Goal: Find contact information: Find specific fact

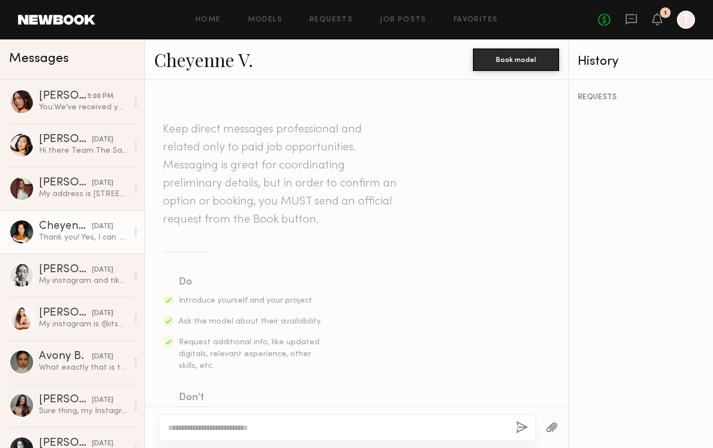
scroll to position [403, 0]
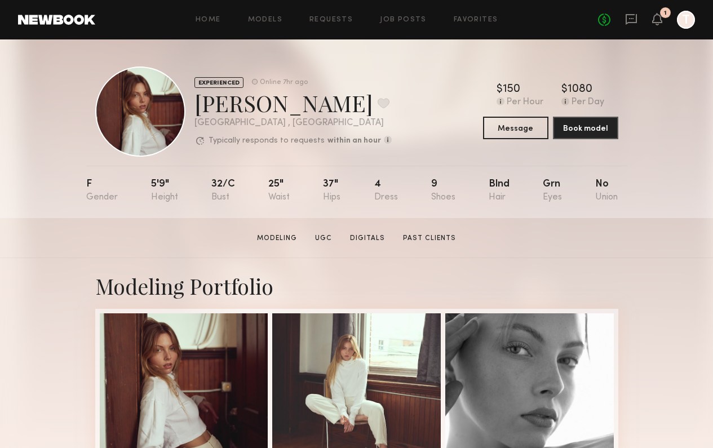
click at [638, 17] on div "No fees up to $5,000 1 T" at bounding box center [646, 20] width 97 height 18
click at [631, 17] on icon at bounding box center [631, 19] width 12 height 12
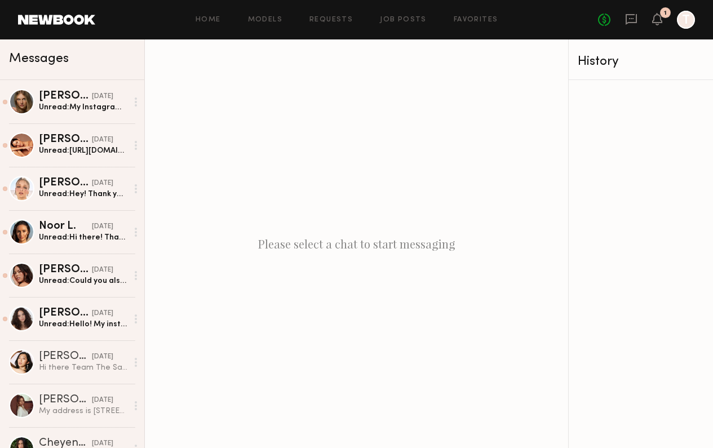
click at [295, 149] on div "Please select a chat to start messaging" at bounding box center [356, 243] width 423 height 409
click at [81, 102] on div "Unread: My Instagram account is Aleksandra.gal" at bounding box center [83, 107] width 88 height 11
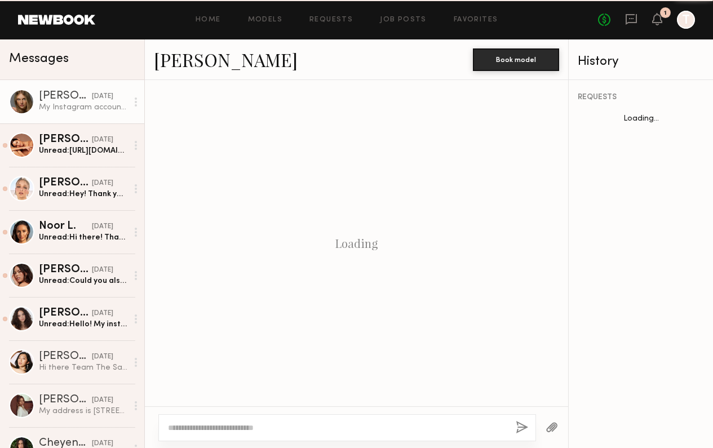
click at [81, 102] on div "My Instagram account is Aleksandra.gal" at bounding box center [83, 107] width 88 height 11
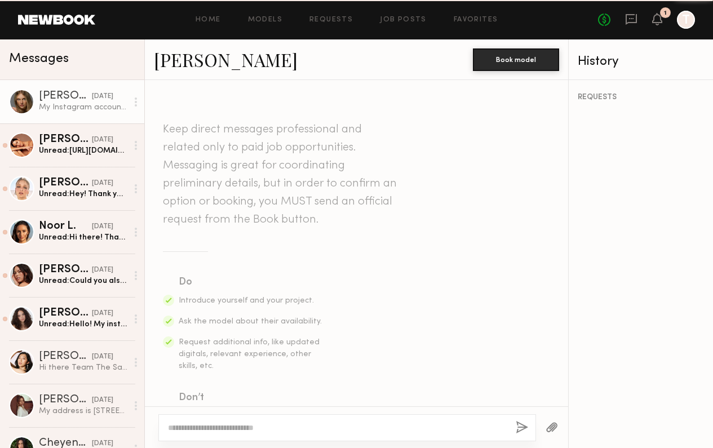
scroll to position [518, 0]
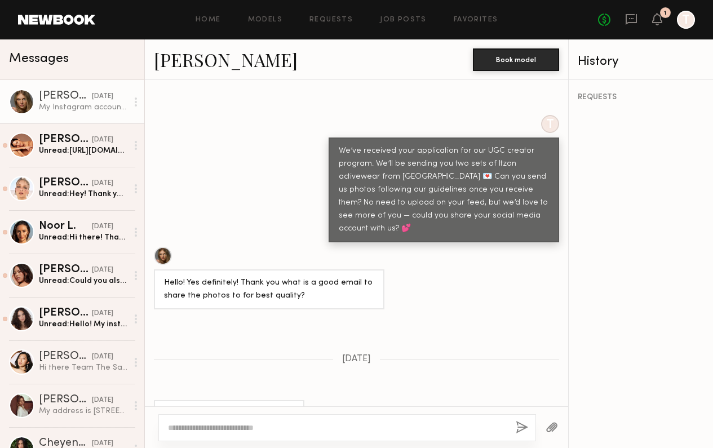
drag, startPoint x: 221, startPoint y: 382, endPoint x: 162, endPoint y: 383, distance: 58.6
click at [162, 400] on div "My Instagram account is Aleksandra.gal" at bounding box center [229, 420] width 150 height 40
copy div "Aleksandra.gal"
click at [81, 126] on link "Selva K. 09/28/2025 Unread: https://www.instagram.com/selvakalen?igsh=YmtqcHNkY…" at bounding box center [72, 144] width 144 height 43
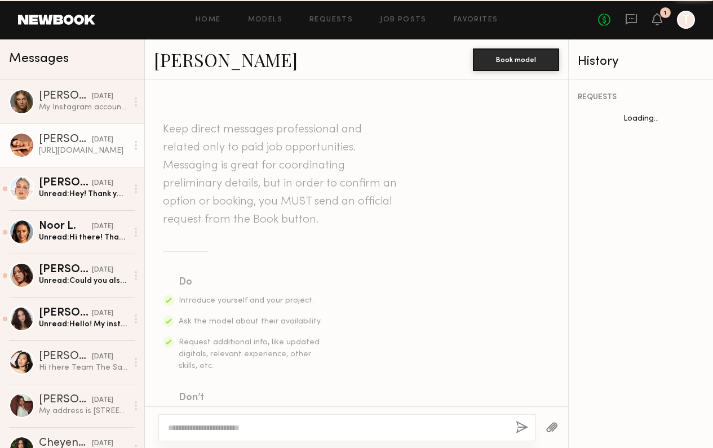
scroll to position [549, 0]
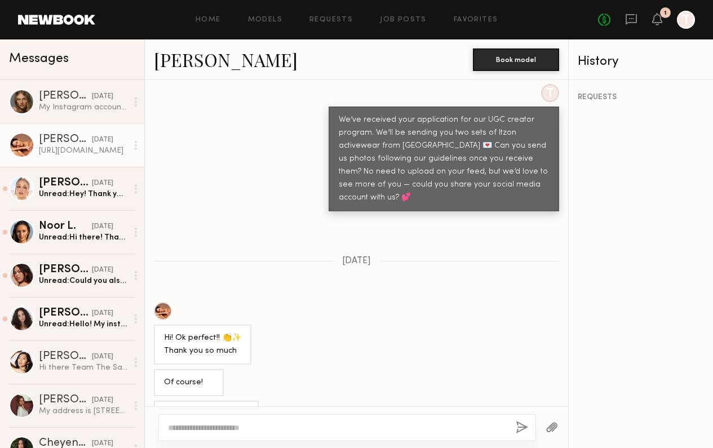
drag, startPoint x: 369, startPoint y: 382, endPoint x: 151, endPoint y: 364, distance: 218.3
click at [150, 401] on div "https://www.instagram.com/selvakalen?igsh=YmtqcHNkYzZpY3d6&utm_source=qr" at bounding box center [356, 414] width 423 height 27
copy div "https://www.instagram.com/selvakalen?igsh=YmtqcHNkYzZpY3d6&utm_source=qr"
click at [101, 201] on link "Kateryna K. 09/27/2025 Unread: Hey! Thank you so much for reaching back to me. …" at bounding box center [72, 188] width 144 height 43
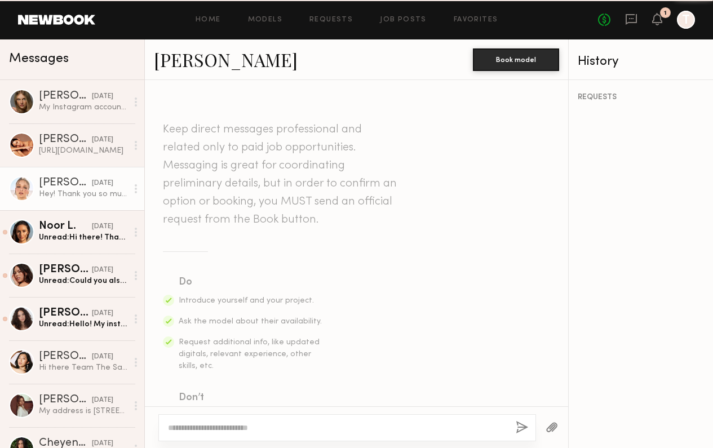
scroll to position [428, 0]
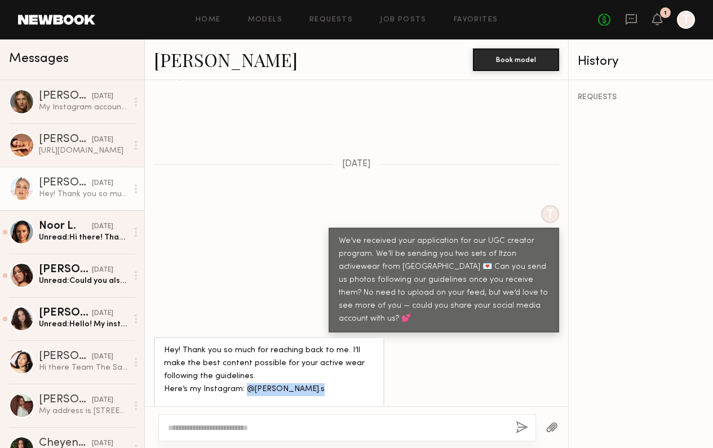
drag, startPoint x: 243, startPoint y: 347, endPoint x: 323, endPoint y: 348, distance: 80.0
click at [323, 348] on div "Hey! Thank you so much for reaching back to me. I’ll make the best content poss…" at bounding box center [269, 383] width 210 height 78
copy div "@katherine_kis.s"
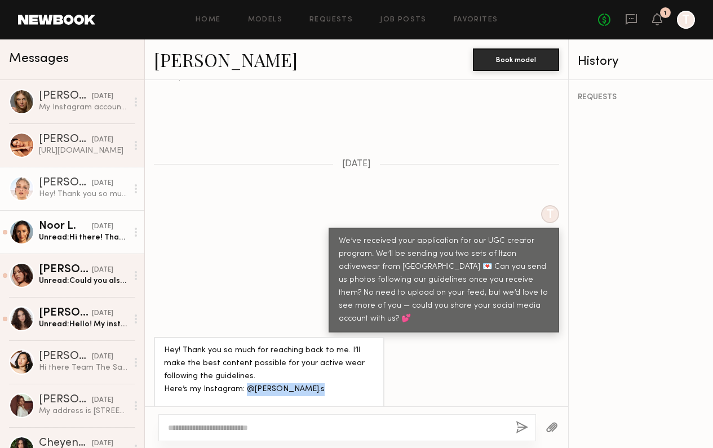
click at [96, 220] on link "Noor L. 09/27/2025 Unread: Hi there! Thank you for your interest! 💕My rates for…" at bounding box center [72, 231] width 144 height 43
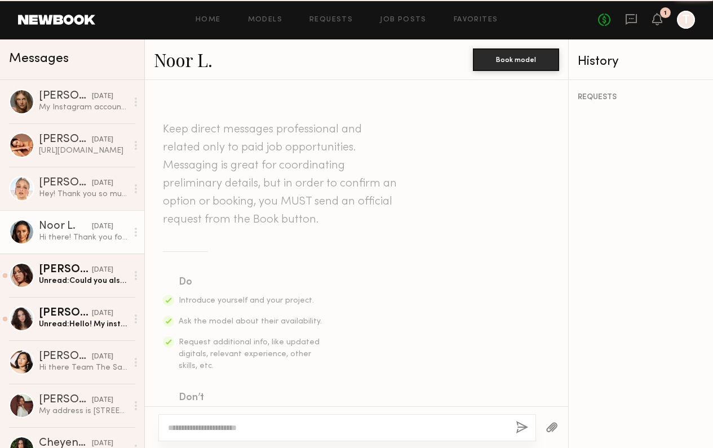
scroll to position [478, 0]
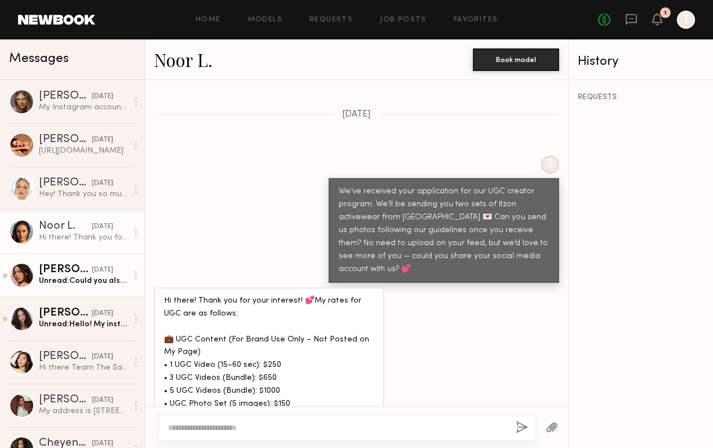
click at [99, 294] on link "Rae N. 09/27/2025 Unread: Could you also confirm rate please ?" at bounding box center [72, 275] width 144 height 43
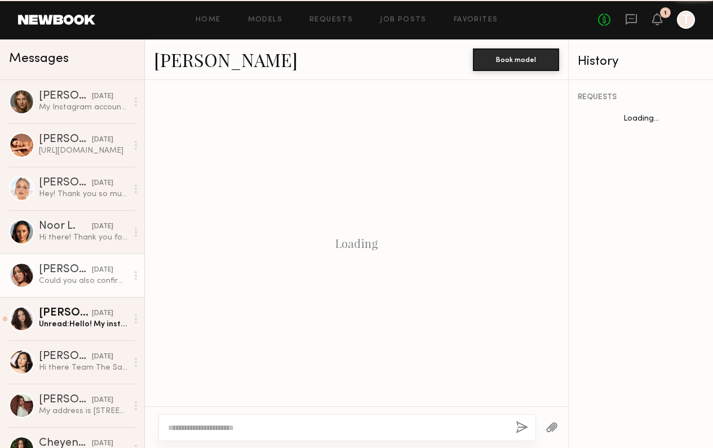
scroll to position [451, 0]
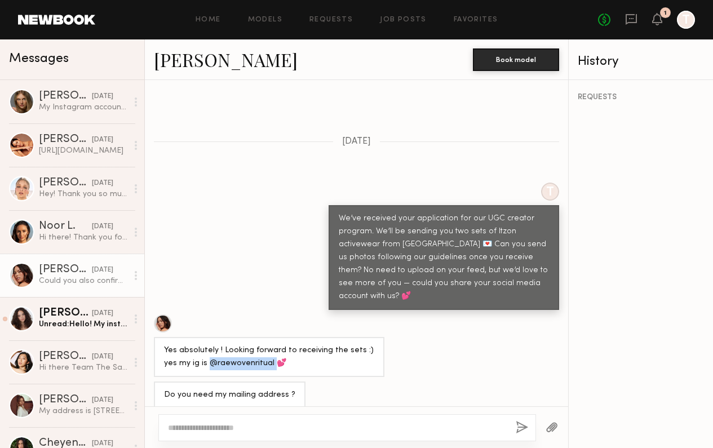
drag, startPoint x: 196, startPoint y: 323, endPoint x: 258, endPoint y: 322, distance: 62.0
click at [258, 344] on div "Yes absolutely ! Looking forward to receiving the sets :) yes my ig is @raewove…" at bounding box center [269, 357] width 210 height 26
copy div "@raewovenritual"
click at [81, 326] on div "Unread: Hello! My instagram is @_struckbylightning_" at bounding box center [83, 324] width 88 height 11
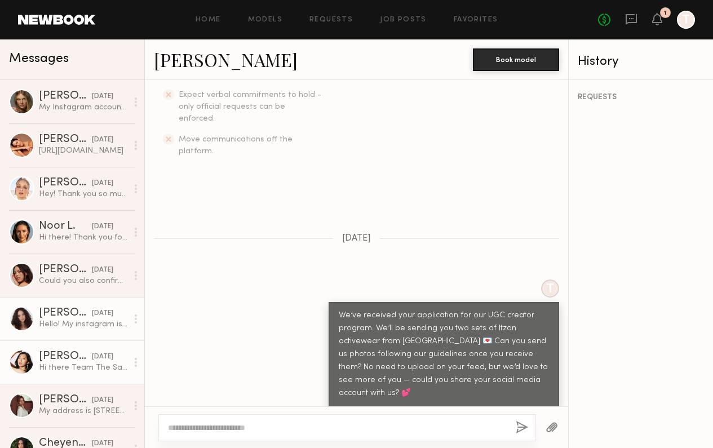
click at [82, 363] on div "Hi there Team The Sang! Thank you so much for reaching out and sounds good will…" at bounding box center [83, 367] width 88 height 11
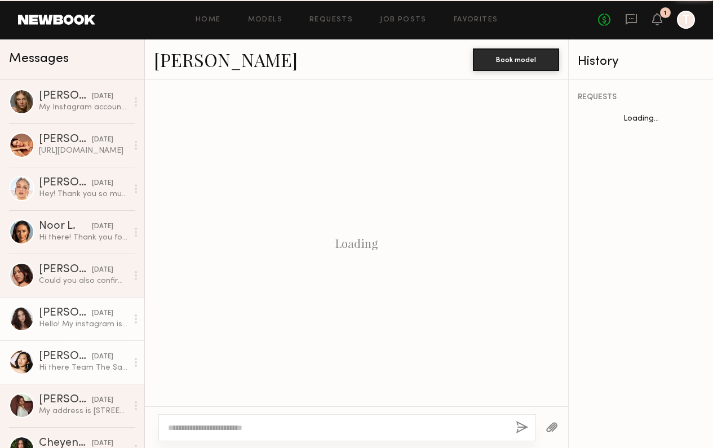
scroll to position [428, 0]
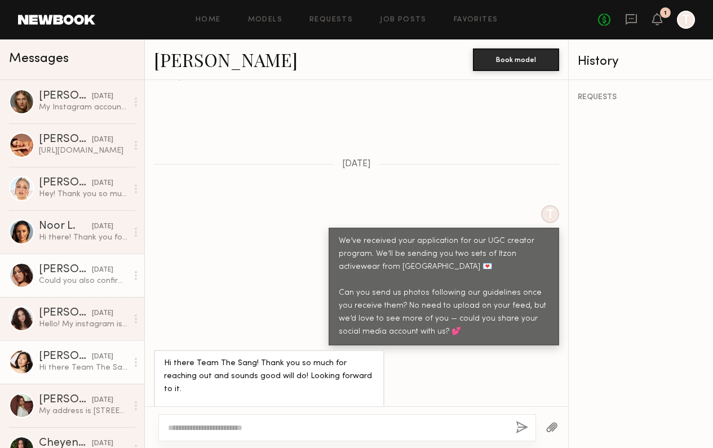
click at [101, 258] on link "Rae N. 09/27/2025 Could you also confirm rate please ?" at bounding box center [72, 275] width 144 height 43
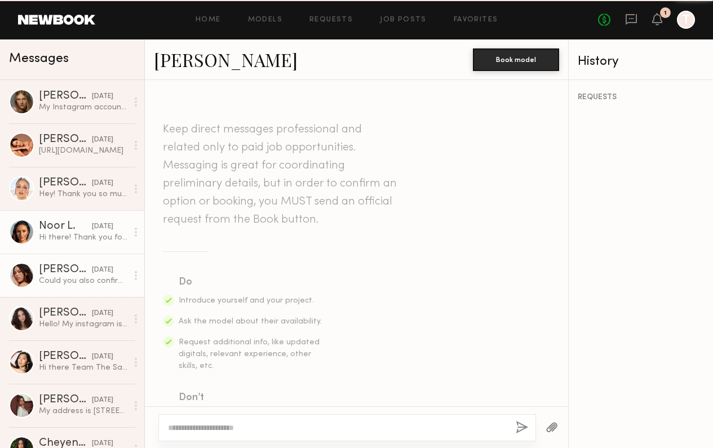
scroll to position [451, 0]
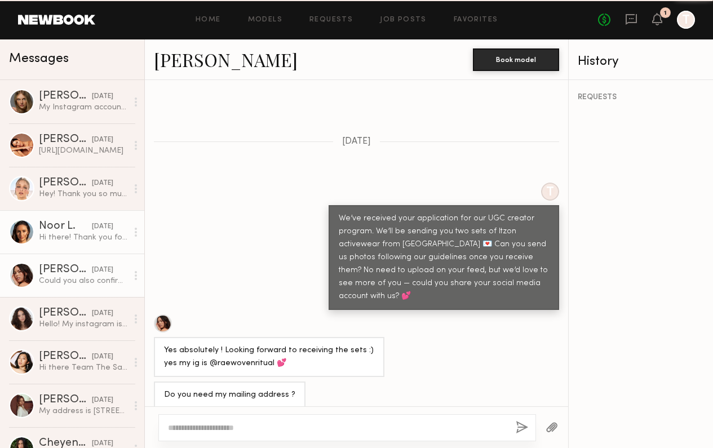
click at [101, 230] on div "09/27/2025" at bounding box center [102, 226] width 21 height 11
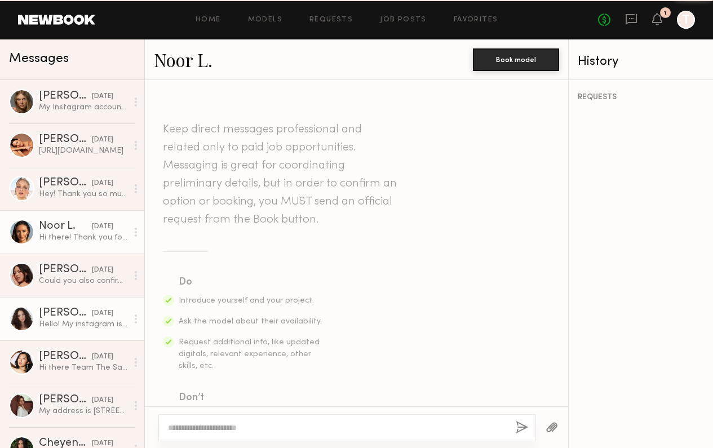
scroll to position [478, 0]
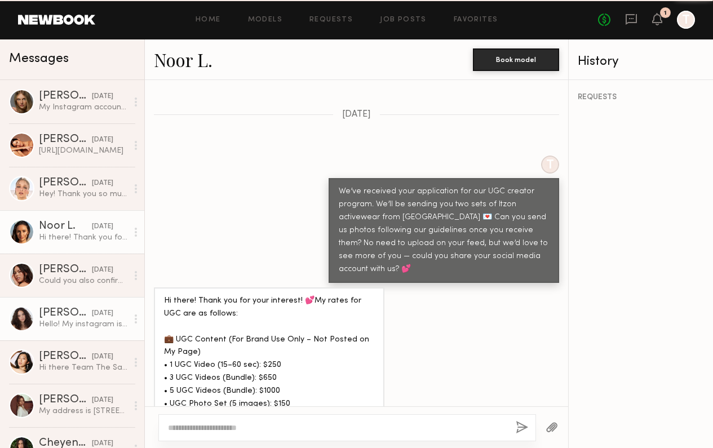
click at [110, 330] on link "Kaitlyn J. 09/27/2025 Hello! My instagram is @_struckbylightning_" at bounding box center [72, 318] width 144 height 43
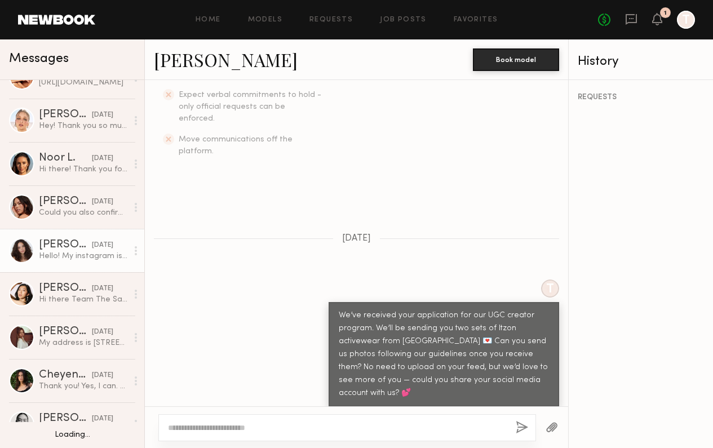
scroll to position [77, 0]
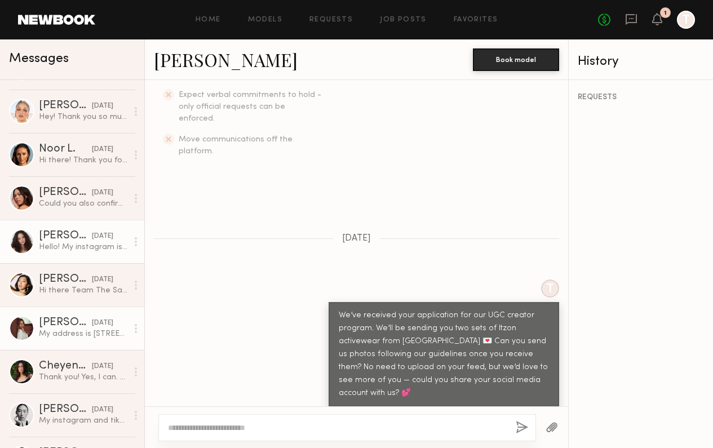
click at [95, 340] on link "Ellie G. 09/18/2025 My address is 401 s Detroit s apt 202 Los Angeles ca 90036" at bounding box center [72, 328] width 144 height 43
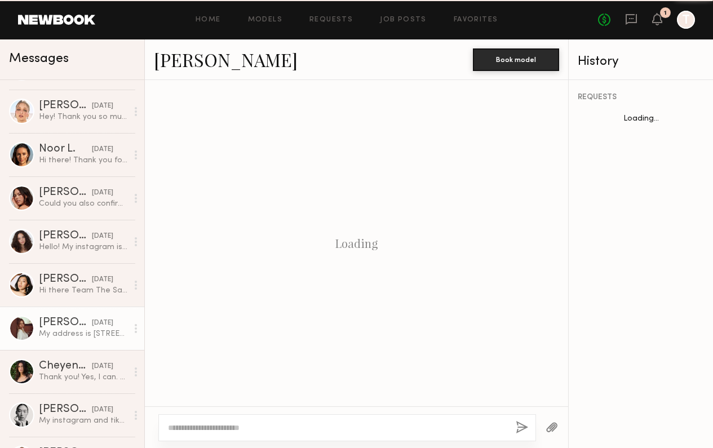
scroll to position [432, 0]
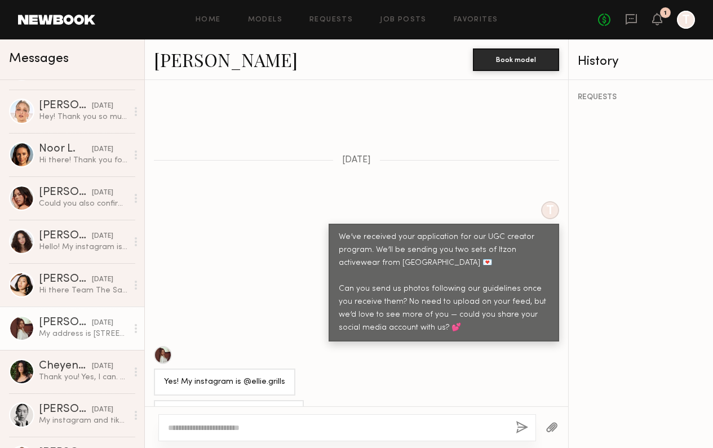
click at [183, 63] on link "Ellie G." at bounding box center [226, 59] width 144 height 24
click at [46, 363] on div "Cheyenne V." at bounding box center [65, 366] width 53 height 11
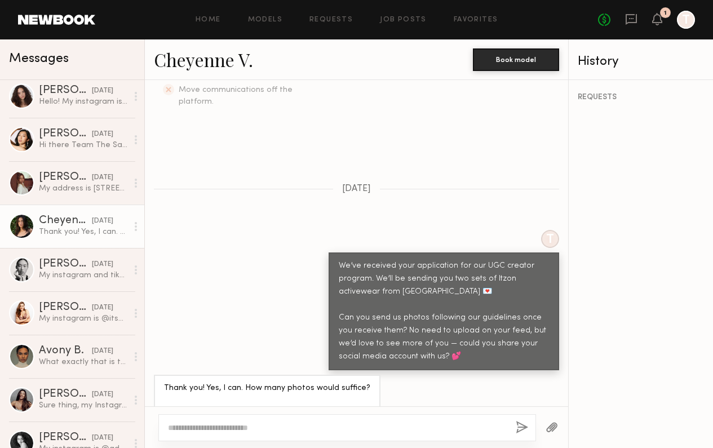
scroll to position [260, 0]
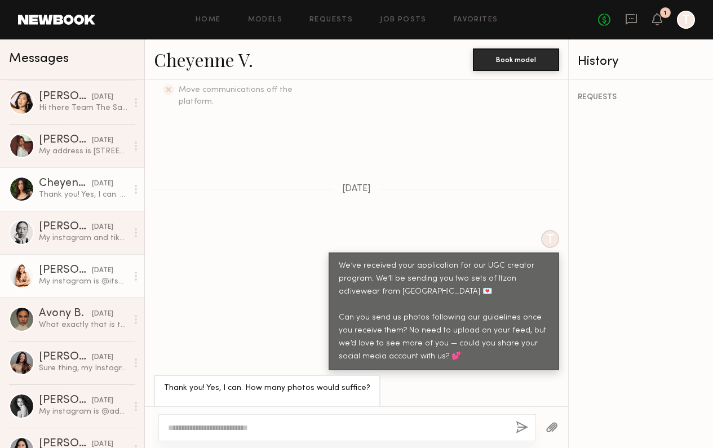
click at [54, 283] on div "My instagram is @its_sarahdonner" at bounding box center [83, 281] width 88 height 11
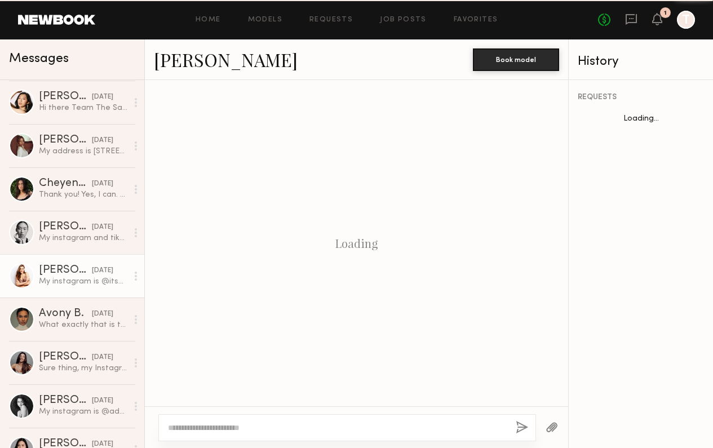
scroll to position [518, 0]
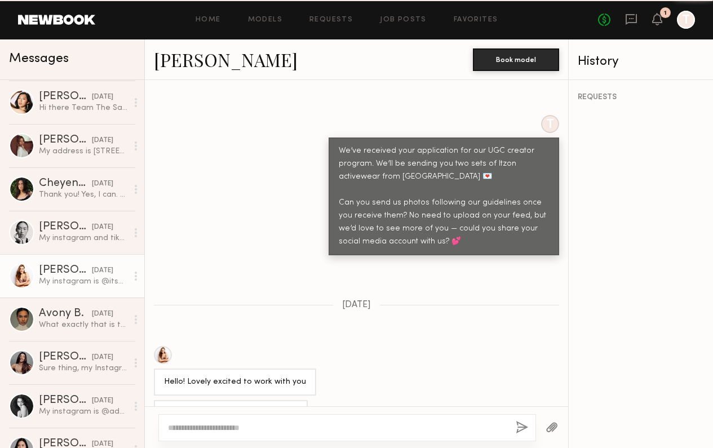
click at [54, 283] on div "My instagram is @its_sarahdonner" at bounding box center [83, 281] width 88 height 11
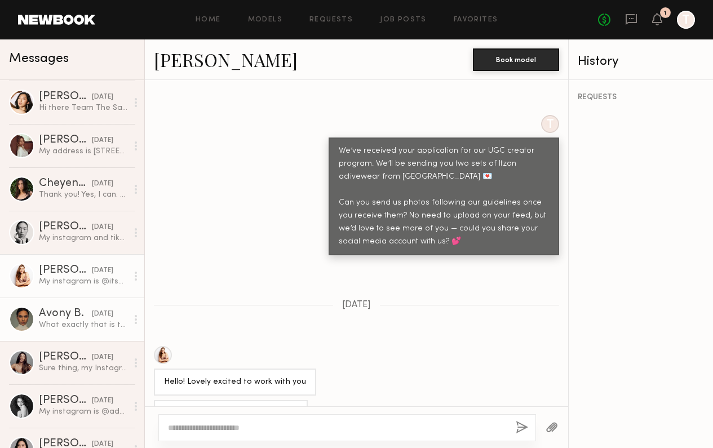
click at [65, 308] on div "Avony B." at bounding box center [65, 313] width 53 height 11
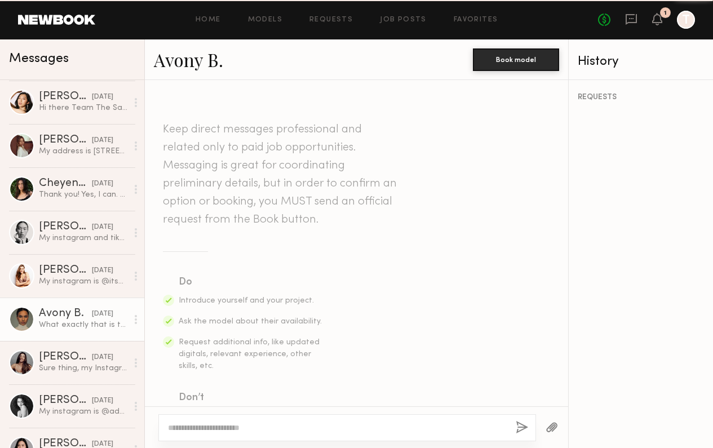
scroll to position [469, 0]
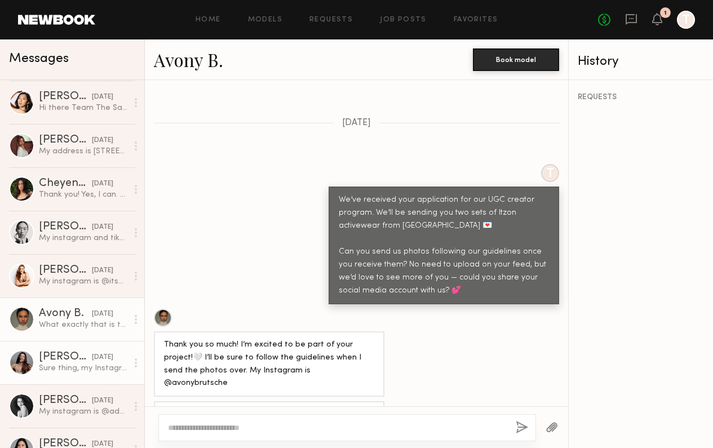
click at [64, 349] on link "Elke K. 09/16/2025 Sure thing, my Instagram is @elkekahler" at bounding box center [72, 362] width 144 height 43
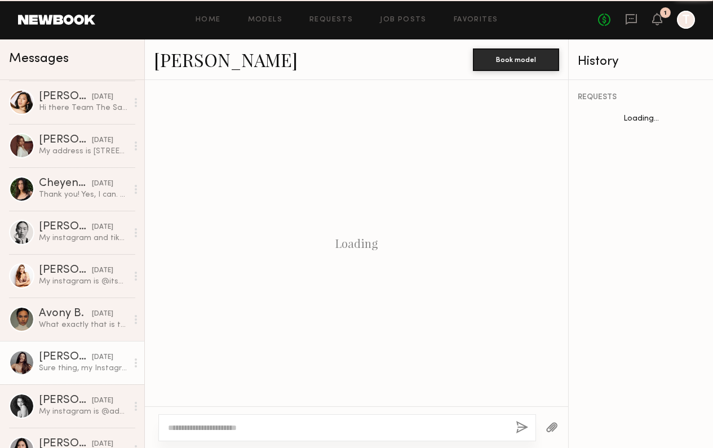
scroll to position [379, 0]
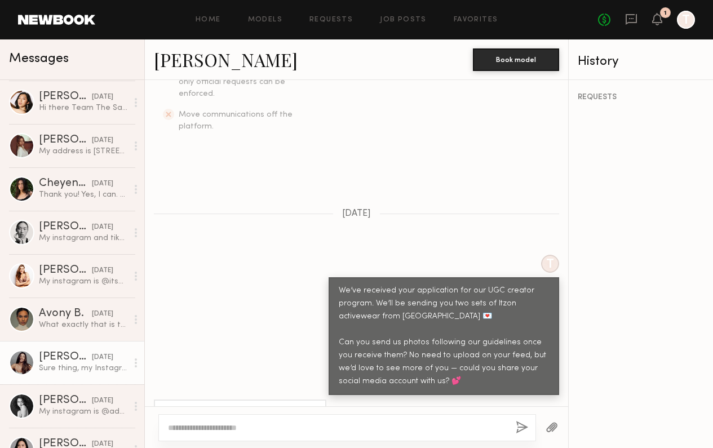
drag, startPoint x: 263, startPoint y: 381, endPoint x: 329, endPoint y: 380, distance: 65.9
click at [329, 400] on div "Sure thing, my Instagram is @elkekahler" at bounding box center [356, 413] width 423 height 27
copy div "@elkekahler"
click at [405, 32] on header "Home Models Requests Job Posts Favorites Sign Out No fees up to $5,000 1 T" at bounding box center [356, 19] width 713 height 39
click at [562, 1] on header "Home Models Requests Job Posts Favorites Sign Out No fees up to $5,000 1 T" at bounding box center [356, 19] width 713 height 39
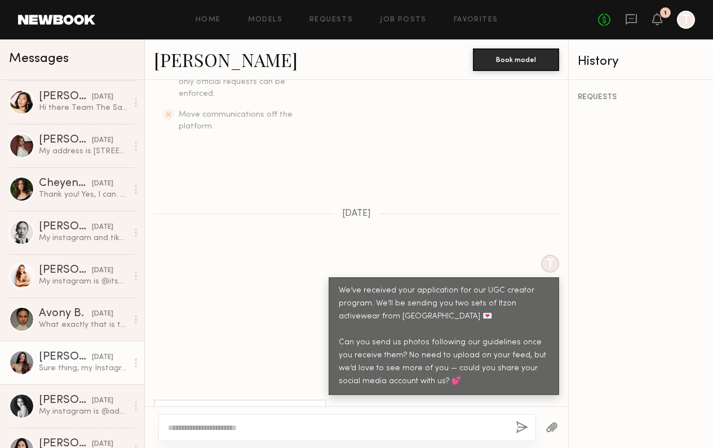
click at [479, 2] on header "Home Models Requests Job Posts Favorites Sign Out No fees up to $5,000 1 T" at bounding box center [356, 19] width 713 height 39
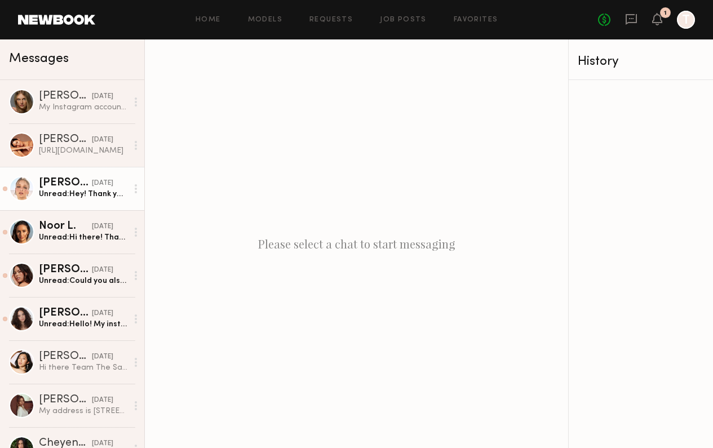
click at [105, 200] on link "[PERSON_NAME] [DATE] Unread: Hey! Thank you so much for reaching back to me. I’…" at bounding box center [72, 188] width 144 height 43
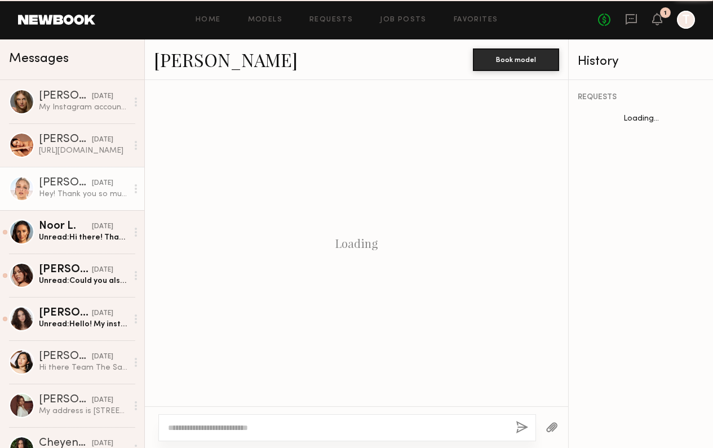
scroll to position [428, 0]
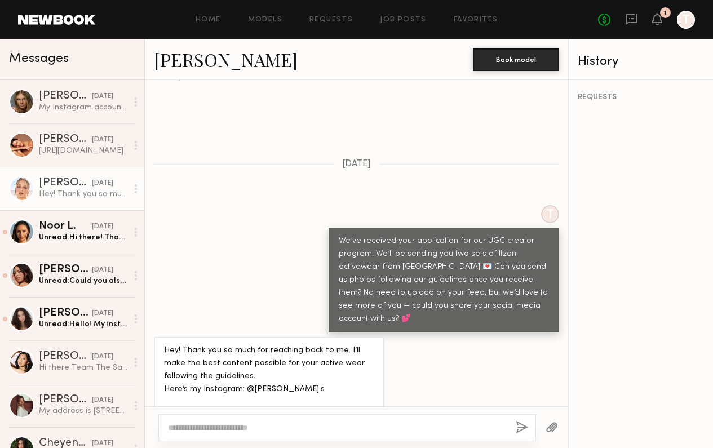
drag, startPoint x: 313, startPoint y: 351, endPoint x: 251, endPoint y: 351, distance: 62.0
click at [251, 351] on div "Hey! Thank you so much for reaching back to me. I’ll make the best content poss…" at bounding box center [269, 383] width 210 height 78
drag, startPoint x: 246, startPoint y: 347, endPoint x: 316, endPoint y: 353, distance: 70.7
click at [316, 353] on div "Hey! Thank you so much for reaching back to me. I’ll make the best content poss…" at bounding box center [269, 383] width 210 height 78
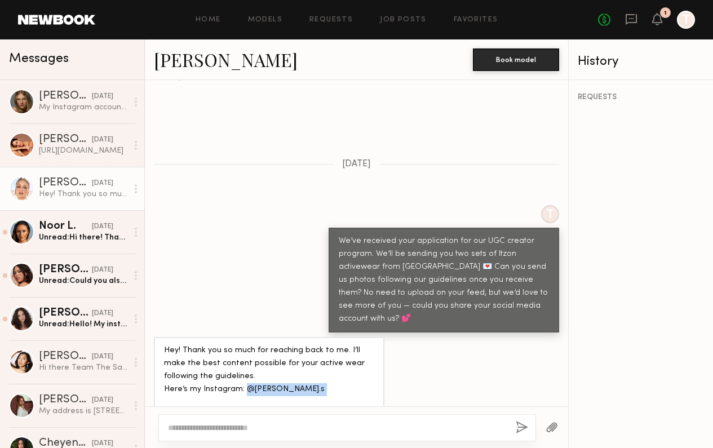
copy div "@katherine_kis.s"
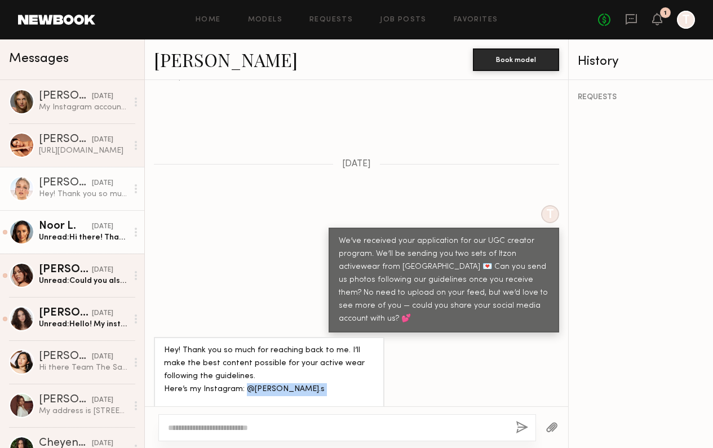
click at [47, 233] on div "Unread: Hi there! Thank you for your interest! 💕My rates for UGC are as follows…" at bounding box center [83, 237] width 88 height 11
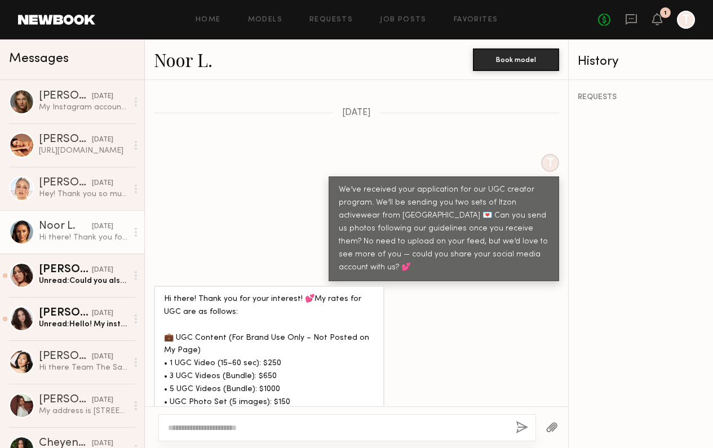
scroll to position [478, 0]
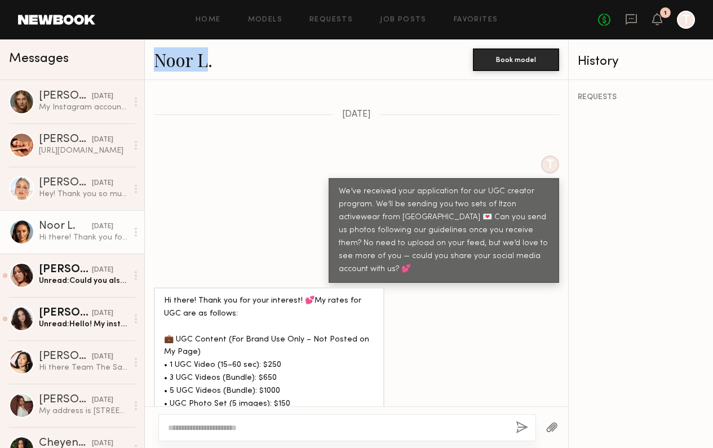
drag, startPoint x: 151, startPoint y: 50, endPoint x: 205, endPoint y: 63, distance: 55.0
click at [205, 63] on div "Noor L. Book model" at bounding box center [356, 59] width 423 height 41
copy link "Noor L"
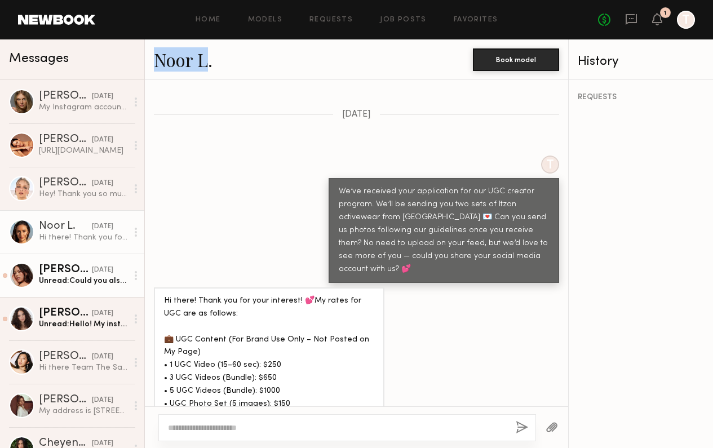
click at [72, 267] on div "Rae N." at bounding box center [65, 269] width 53 height 11
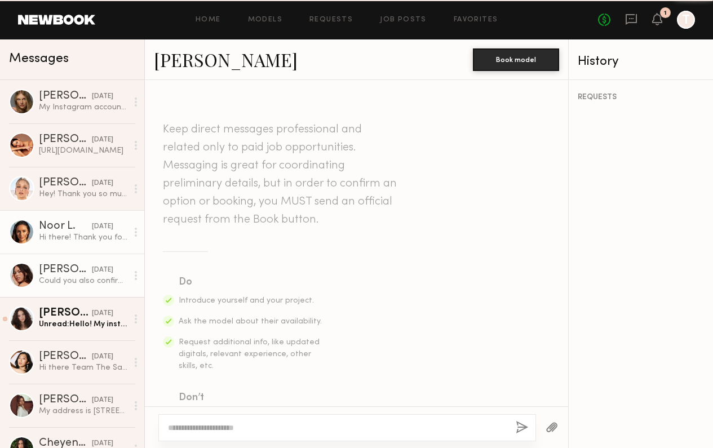
scroll to position [451, 0]
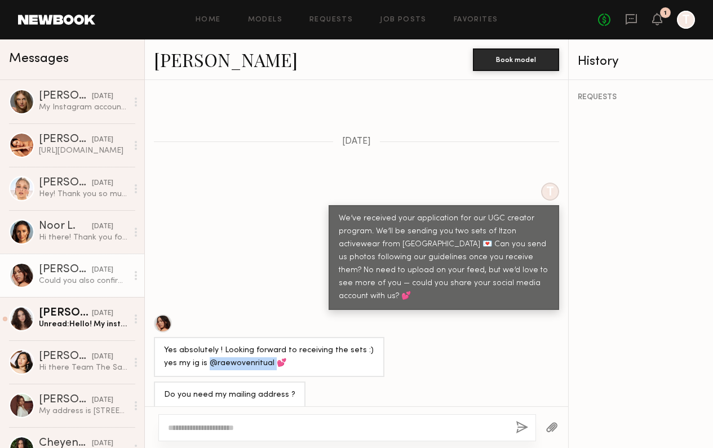
drag, startPoint x: 195, startPoint y: 322, endPoint x: 256, endPoint y: 321, distance: 61.4
click at [256, 344] on div "Yes absolutely ! Looking forward to receiving the sets :) yes my ig is @raewove…" at bounding box center [269, 357] width 210 height 26
copy div "@raewovenritual"
click at [99, 308] on div "Kaitlyn J. 09/27/2025" at bounding box center [83, 313] width 88 height 11
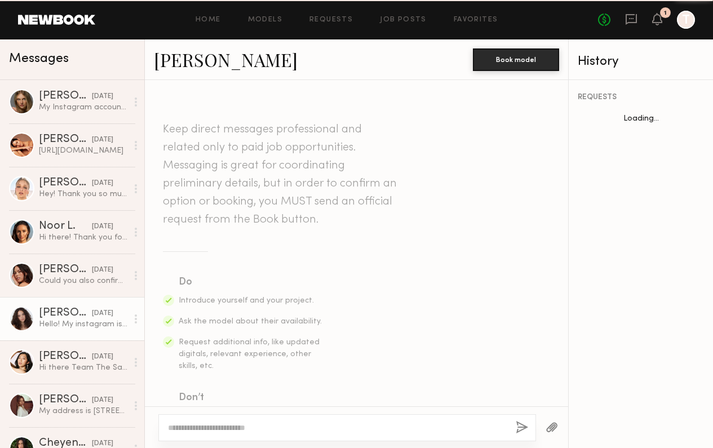
scroll to position [354, 0]
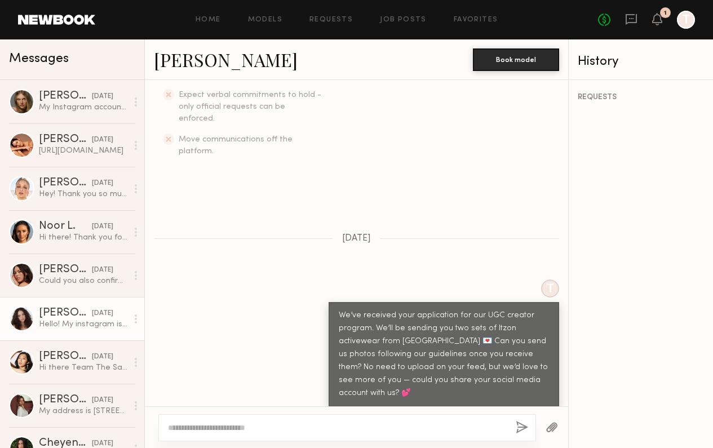
click at [251, 419] on div "Hello! My instagram is @_struckbylightning_" at bounding box center [248, 425] width 168 height 13
drag, startPoint x: 247, startPoint y: 385, endPoint x: 336, endPoint y: 379, distance: 89.3
click at [336, 411] on div "Hello! My instagram is @_struckbylightning_" at bounding box center [356, 424] width 423 height 27
copy div "@_struckbylightning_"
click at [59, 383] on link "Meghan N. 09/18/2025 Hi there Team The Sang! Thank you so much for reaching out…" at bounding box center [72, 361] width 144 height 43
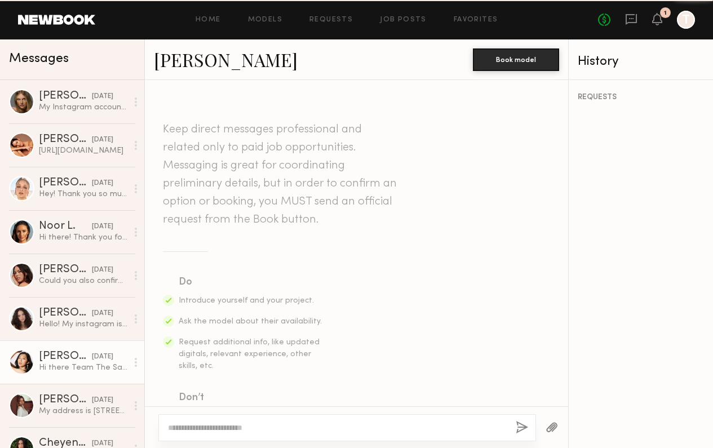
scroll to position [428, 0]
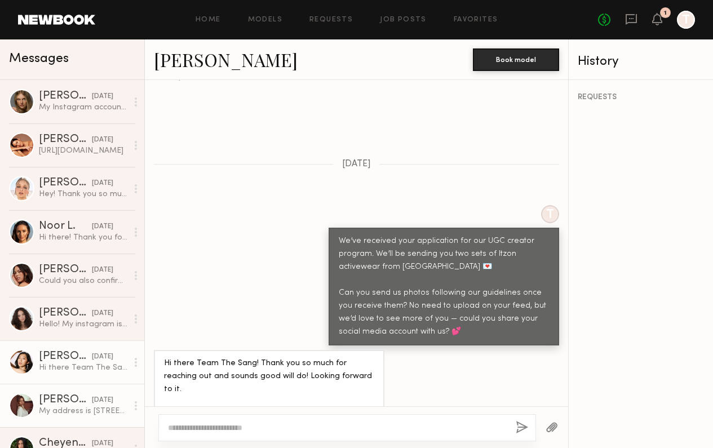
click at [70, 408] on div "My address is 401 s Detroit s apt 202 Los Angeles ca 90036" at bounding box center [83, 411] width 88 height 11
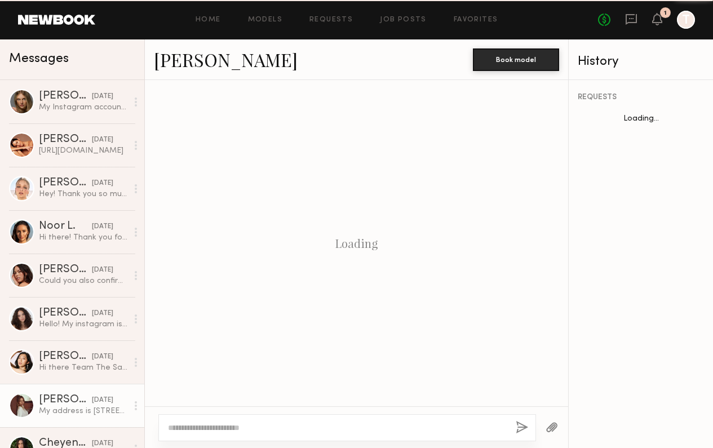
scroll to position [432, 0]
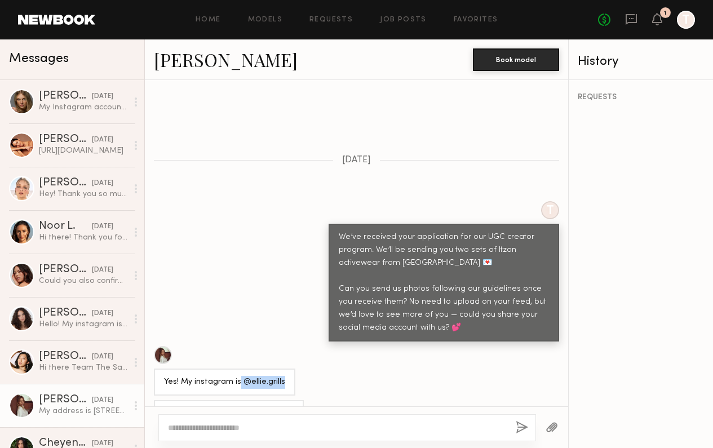
drag, startPoint x: 238, startPoint y: 355, endPoint x: 287, endPoint y: 350, distance: 49.3
click at [287, 369] on div "Yes! My instagram is @ellie.grills" at bounding box center [224, 382] width 141 height 27
copy div "@ellie.grills"
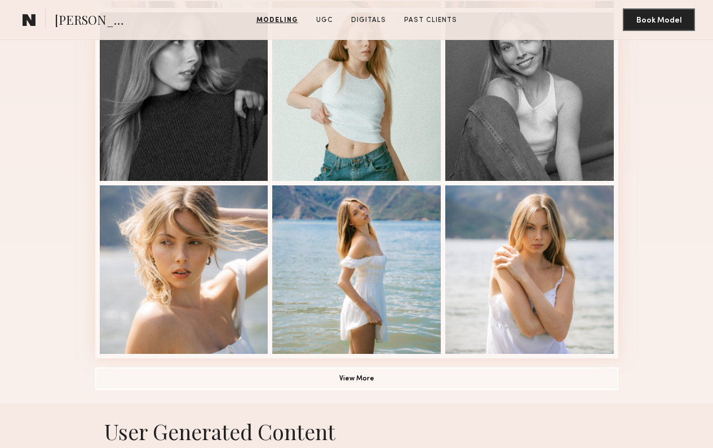
scroll to position [647, 0]
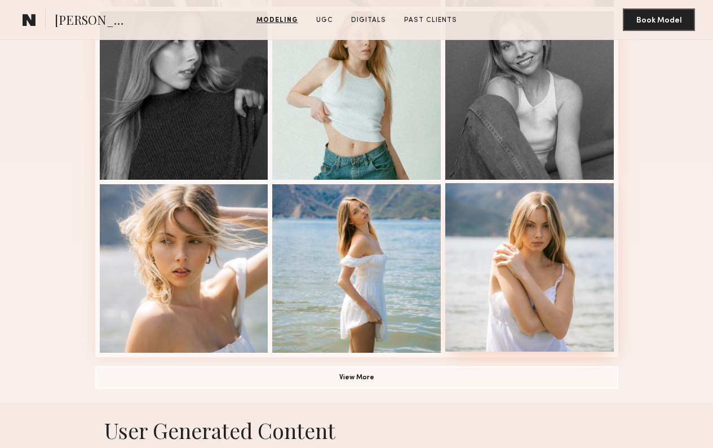
click at [482, 259] on div at bounding box center [529, 267] width 168 height 168
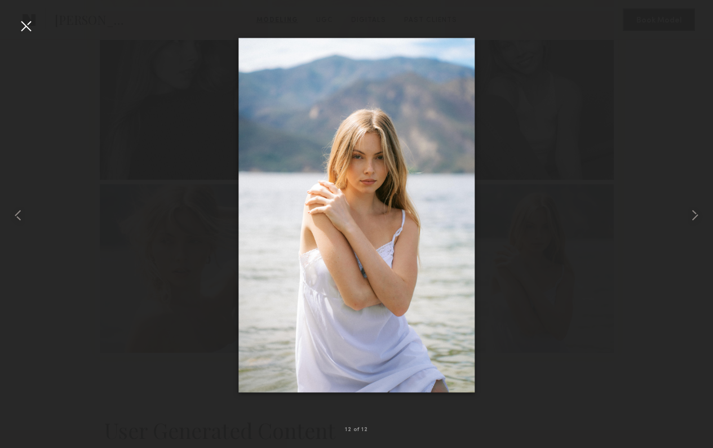
click at [29, 31] on div at bounding box center [26, 26] width 18 height 18
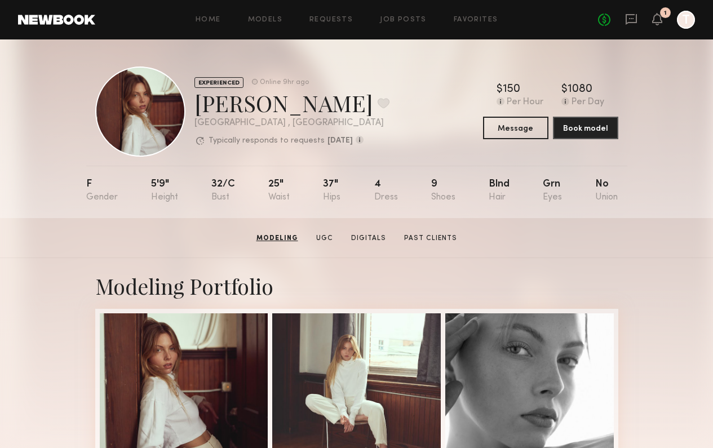
scroll to position [0, 0]
click at [302, 348] on div at bounding box center [356, 396] width 168 height 168
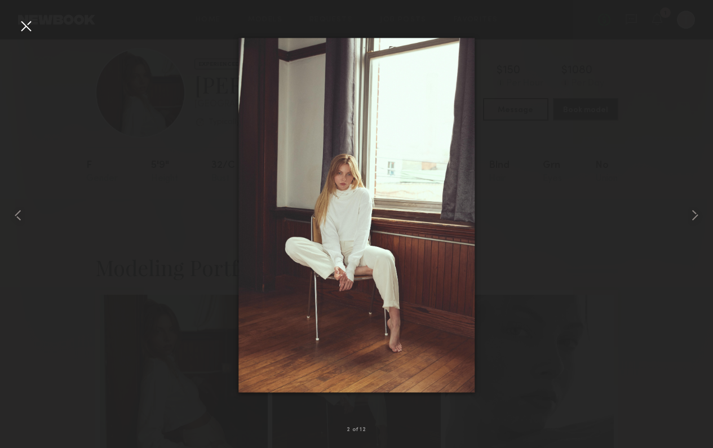
scroll to position [16, 0]
click at [36, 29] on div at bounding box center [356, 215] width 713 height 394
click at [29, 36] on div at bounding box center [356, 215] width 713 height 394
click at [27, 28] on div at bounding box center [26, 26] width 18 height 18
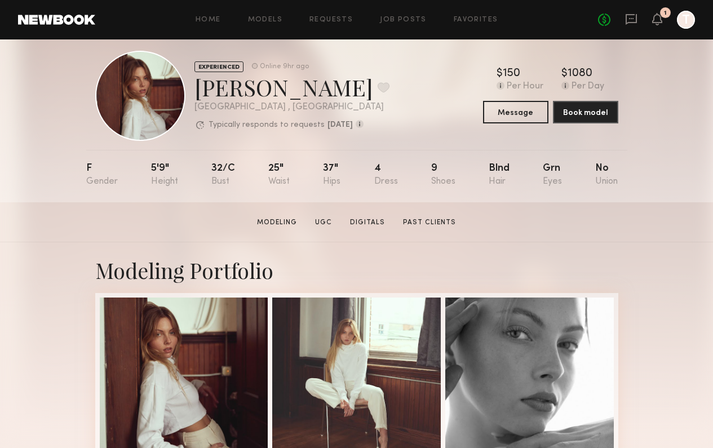
click at [460, 1] on header "Home Models Requests Job Posts Favorites Sign Out No fees up to $5,000 1 T" at bounding box center [356, 19] width 713 height 39
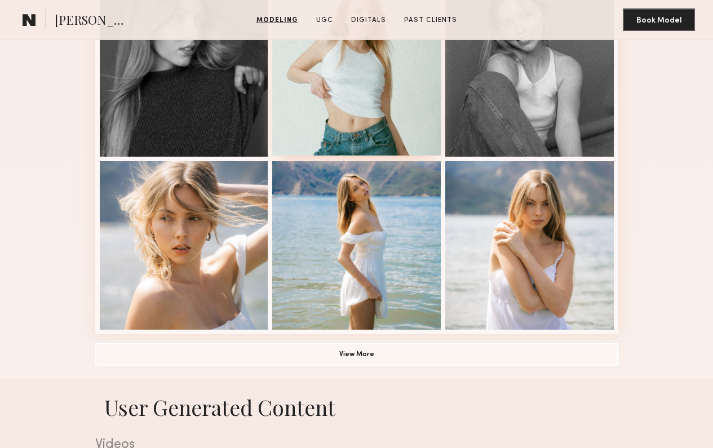
scroll to position [676, 0]
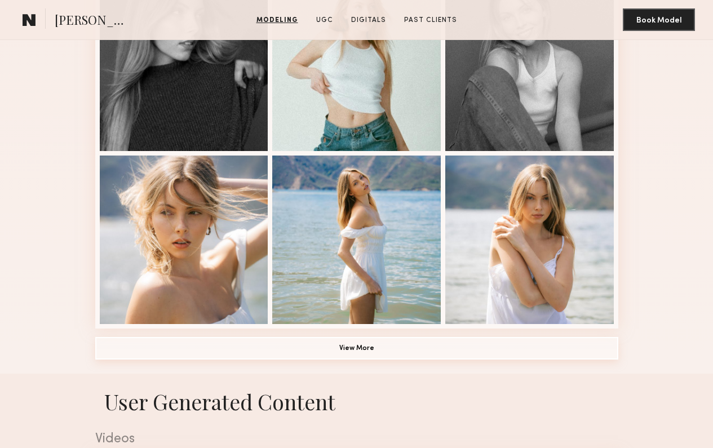
click at [367, 354] on button "View More" at bounding box center [356, 348] width 523 height 23
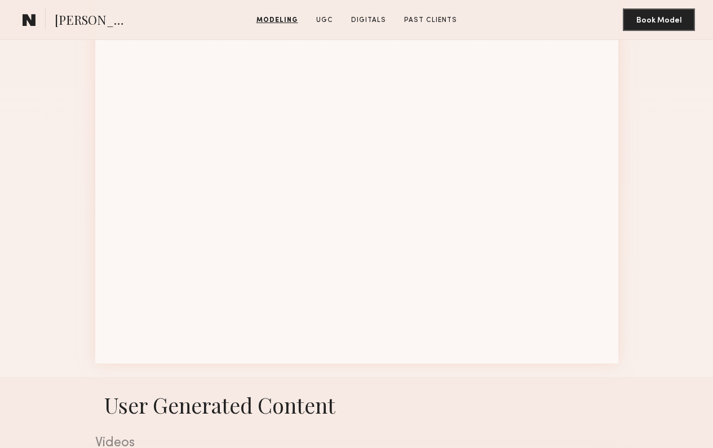
scroll to position [1320, 0]
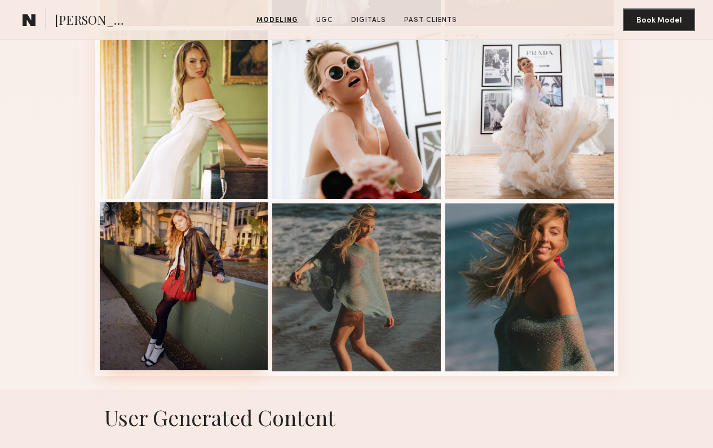
click at [221, 240] on div at bounding box center [184, 286] width 168 height 168
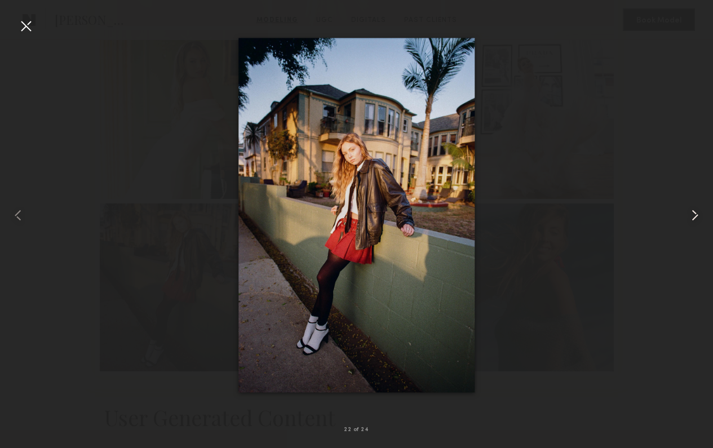
click at [689, 226] on div at bounding box center [698, 215] width 29 height 394
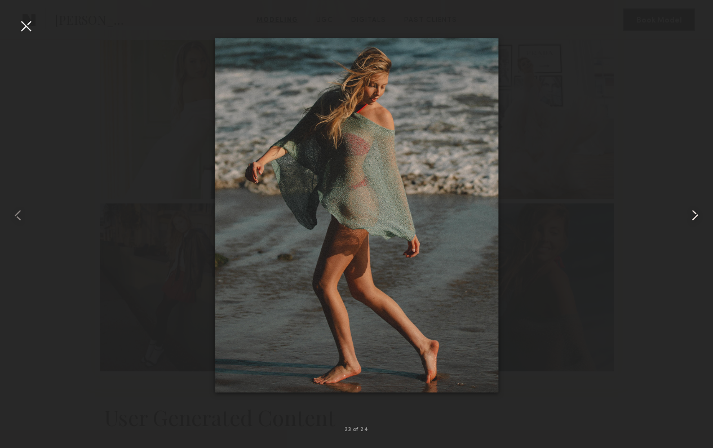
click at [689, 226] on div at bounding box center [698, 215] width 29 height 394
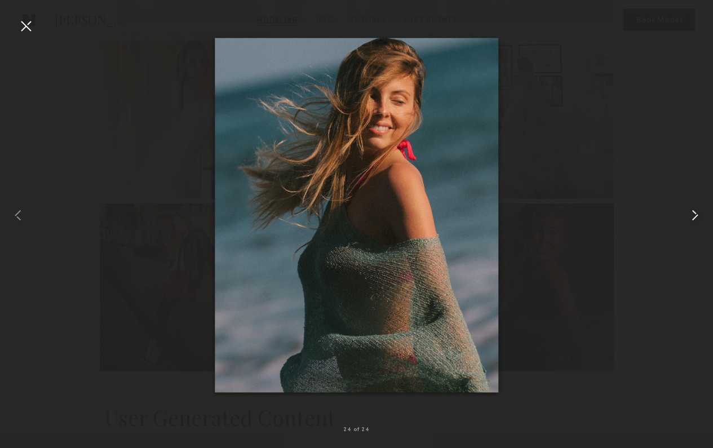
click at [689, 226] on div at bounding box center [698, 215] width 29 height 394
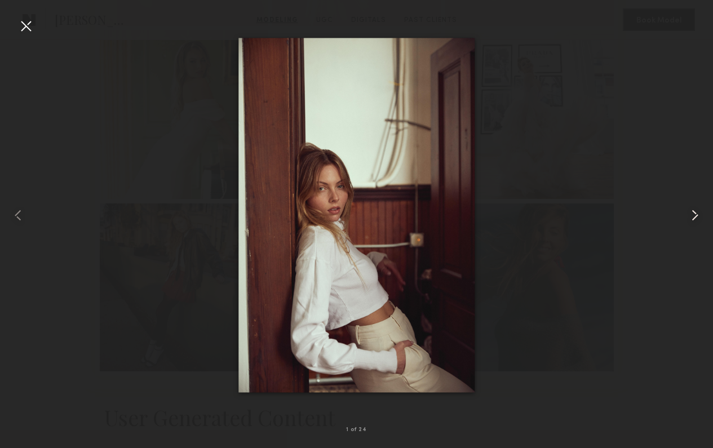
click at [689, 226] on div at bounding box center [698, 215] width 29 height 394
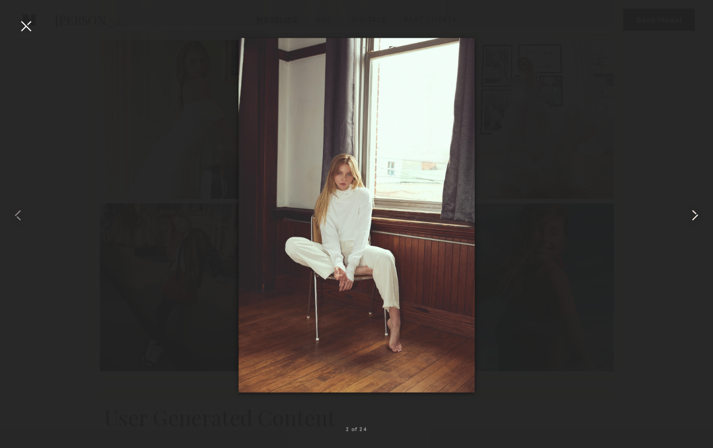
click at [689, 226] on div at bounding box center [698, 215] width 29 height 394
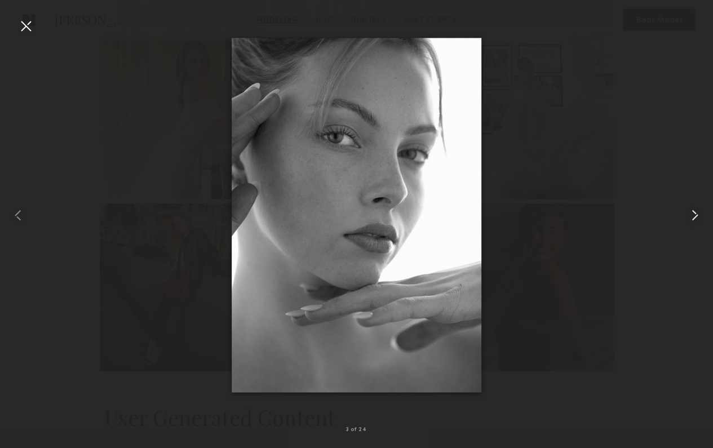
click at [689, 226] on div at bounding box center [698, 215] width 29 height 394
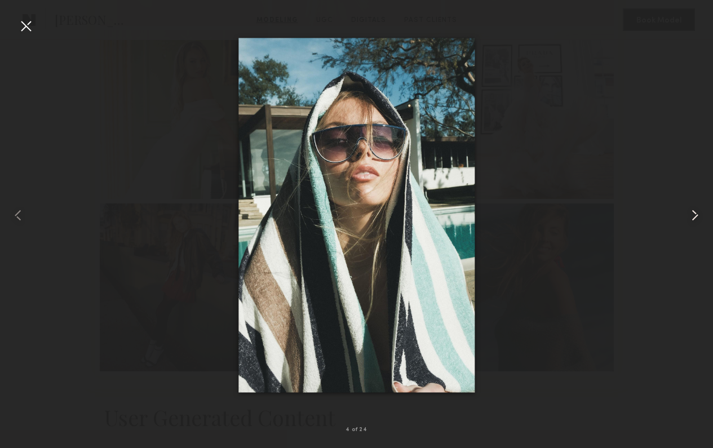
click at [689, 226] on div at bounding box center [698, 215] width 29 height 394
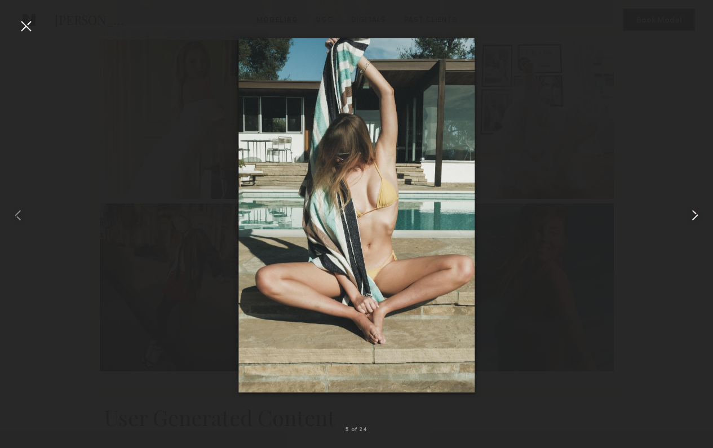
click at [689, 226] on div at bounding box center [698, 215] width 29 height 394
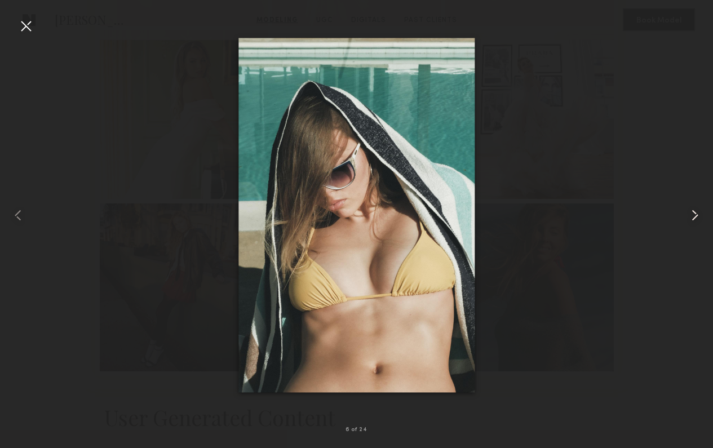
click at [689, 226] on div at bounding box center [698, 215] width 29 height 394
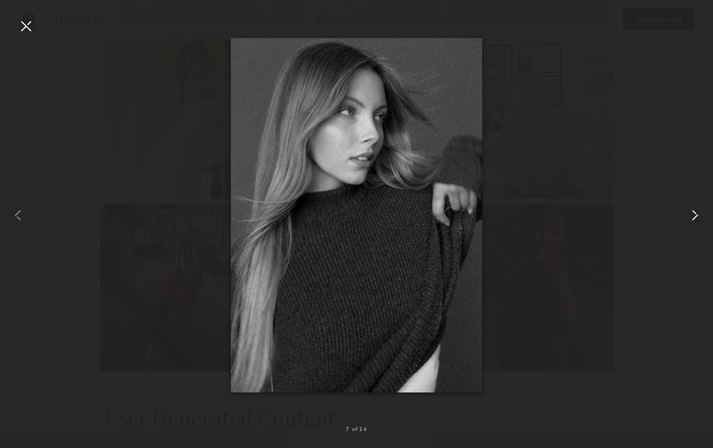
click at [689, 226] on div at bounding box center [698, 215] width 29 height 394
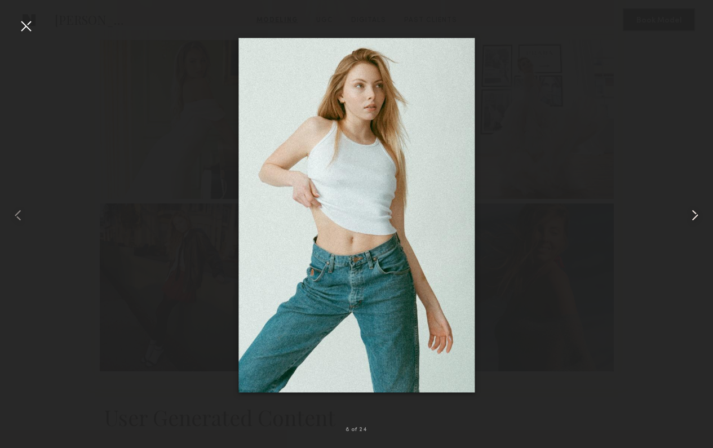
click at [689, 226] on div at bounding box center [698, 215] width 29 height 394
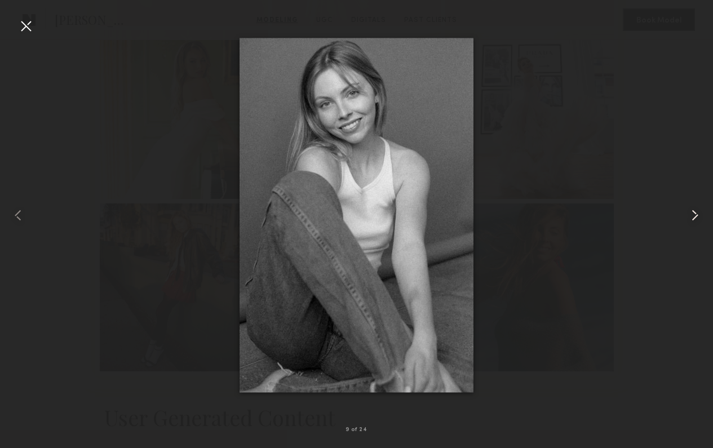
click at [689, 226] on div at bounding box center [698, 215] width 29 height 394
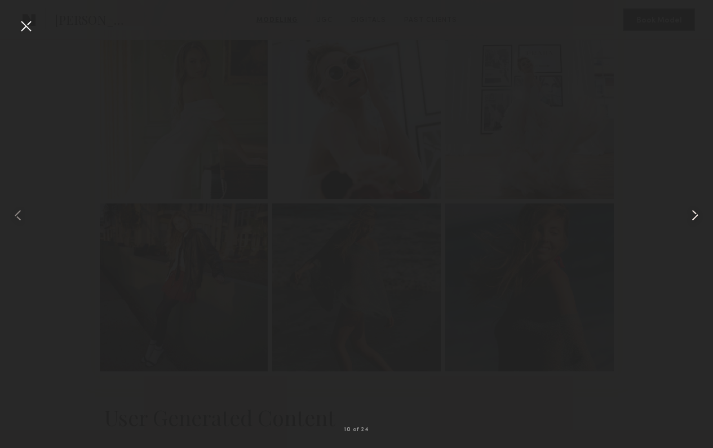
click at [689, 226] on div at bounding box center [698, 215] width 29 height 394
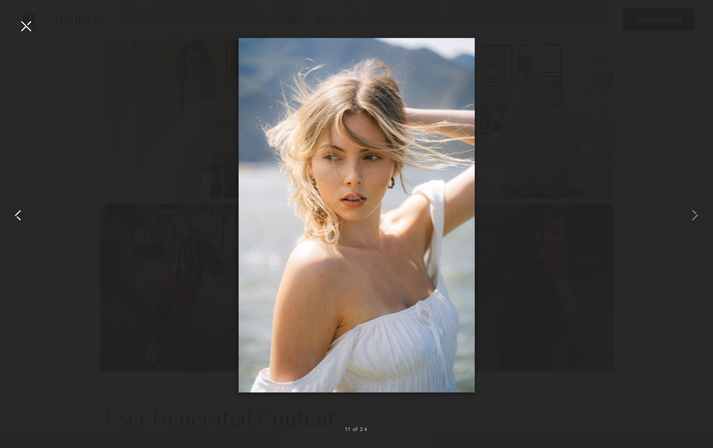
click at [24, 37] on div at bounding box center [14, 215] width 29 height 394
click at [28, 25] on div at bounding box center [26, 26] width 18 height 18
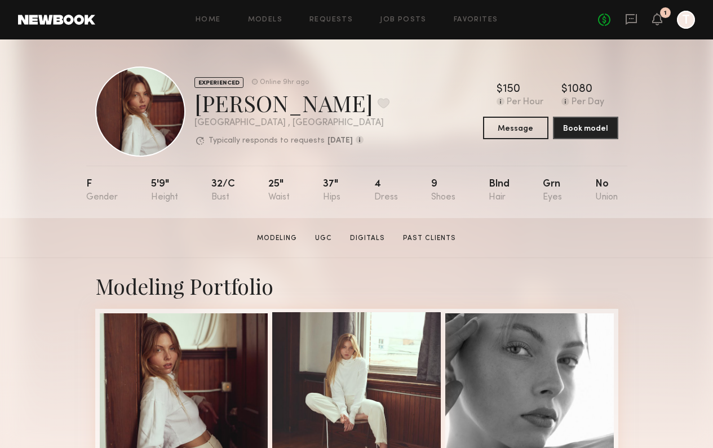
scroll to position [0, 0]
click at [268, 32] on header "Home Models Requests Job Posts Favorites Sign Out No fees up to $5,000 1 T" at bounding box center [356, 19] width 713 height 39
click at [634, 25] on icon at bounding box center [631, 19] width 12 height 12
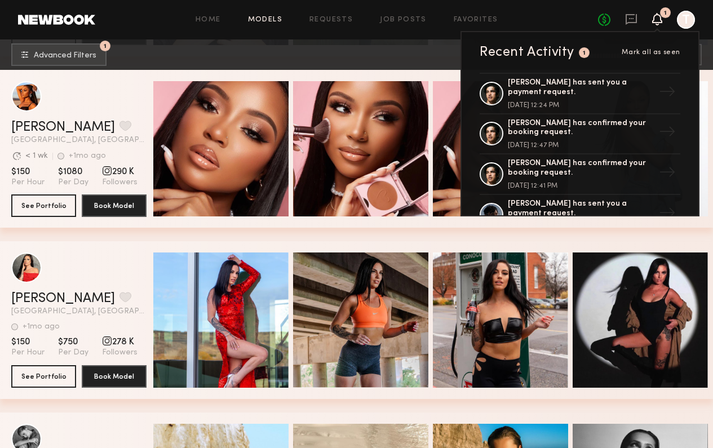
scroll to position [6014, 0]
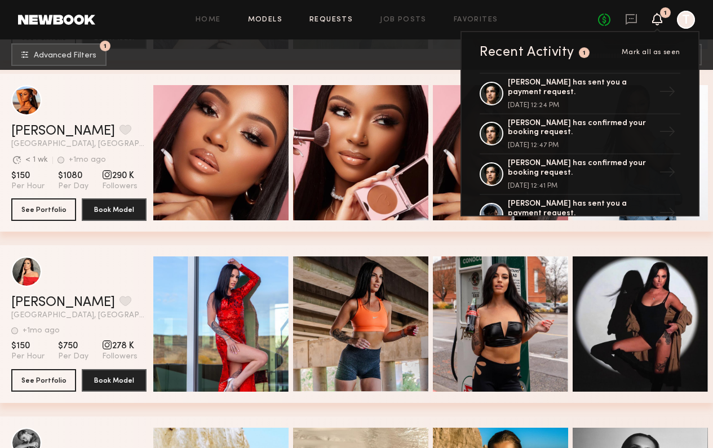
click at [325, 21] on link "Requests" at bounding box center [330, 19] width 43 height 7
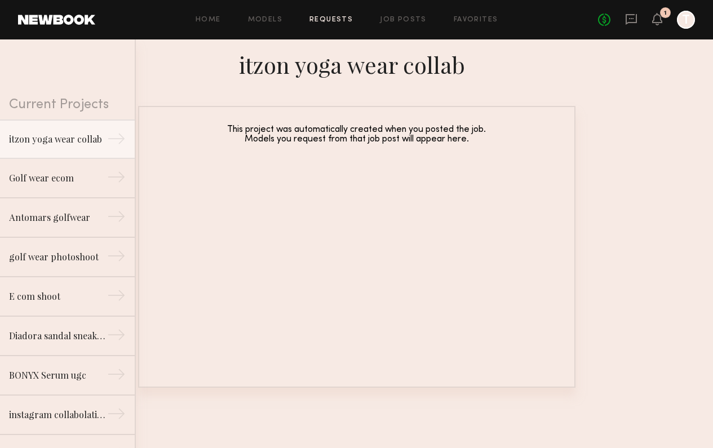
click at [274, 29] on header "Home Models Requests Job Posts Favorites Sign Out No fees up to $5,000 1 T" at bounding box center [356, 19] width 713 height 39
click at [274, 26] on div "Home Models Requests Job Posts Favorites Sign Out No fees up to $5,000 1 T" at bounding box center [395, 20] width 600 height 18
click at [277, 23] on link "Models" at bounding box center [265, 19] width 34 height 7
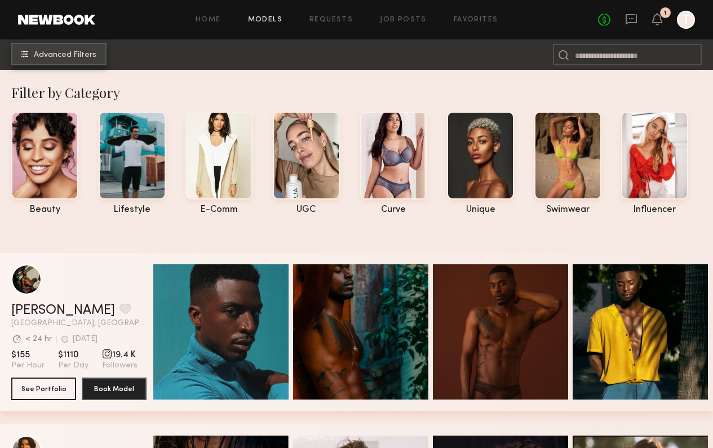
click at [81, 47] on button "Advanced Filters" at bounding box center [58, 54] width 95 height 23
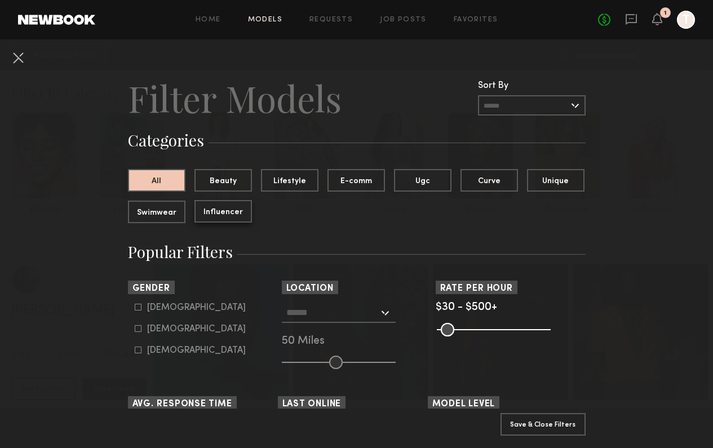
click at [233, 214] on button "Influencer" at bounding box center [222, 211] width 57 height 23
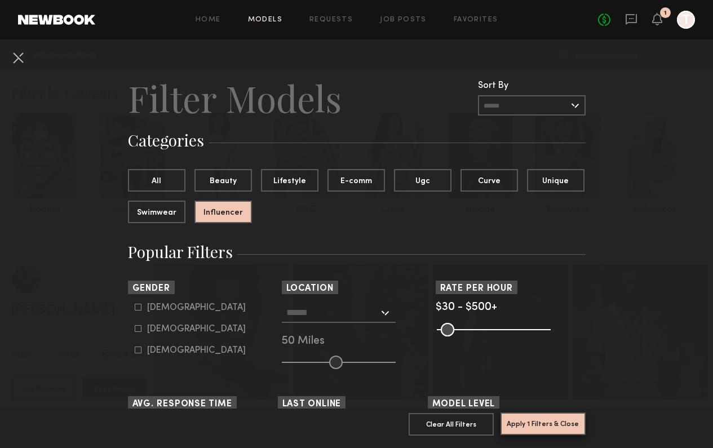
click at [548, 427] on button "Apply 1 Filters & Close" at bounding box center [542, 423] width 85 height 23
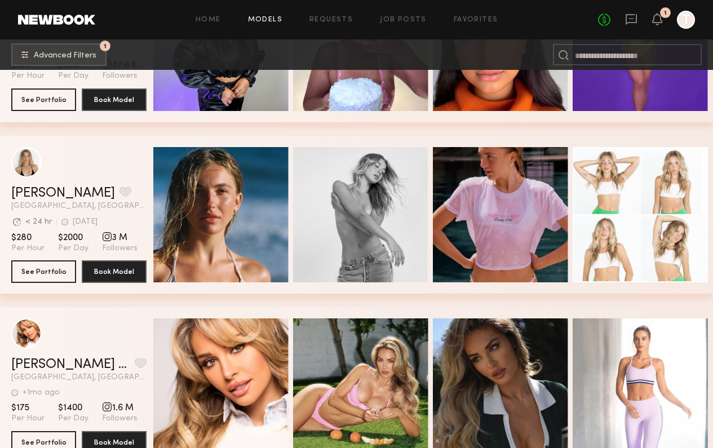
scroll to position [296, 0]
